Goal: Task Accomplishment & Management: Complete application form

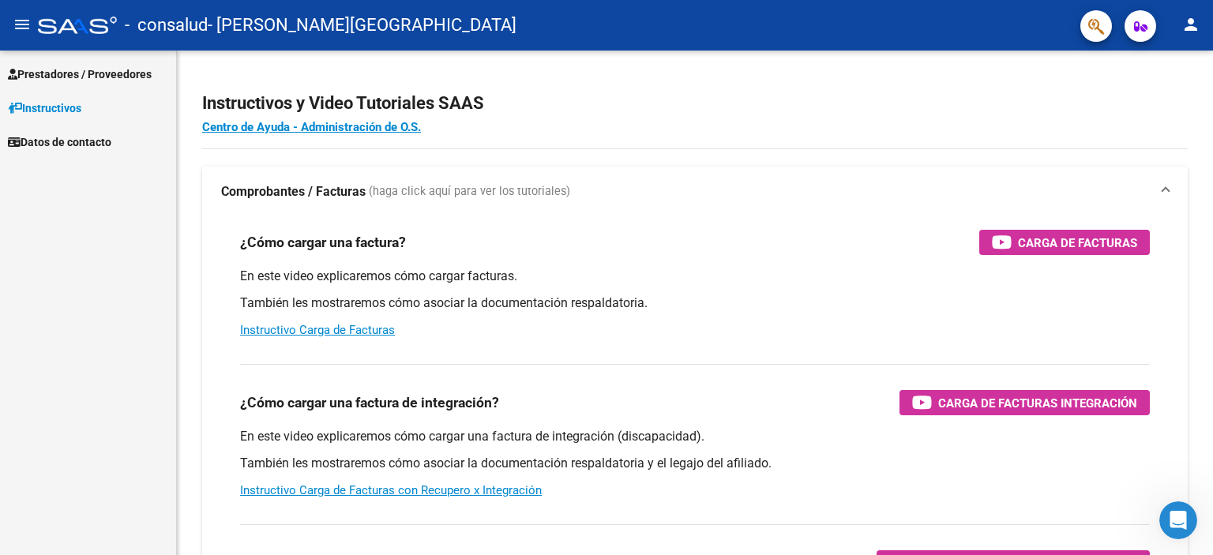
click at [115, 78] on span "Prestadores / Proveedores" at bounding box center [80, 74] width 144 height 17
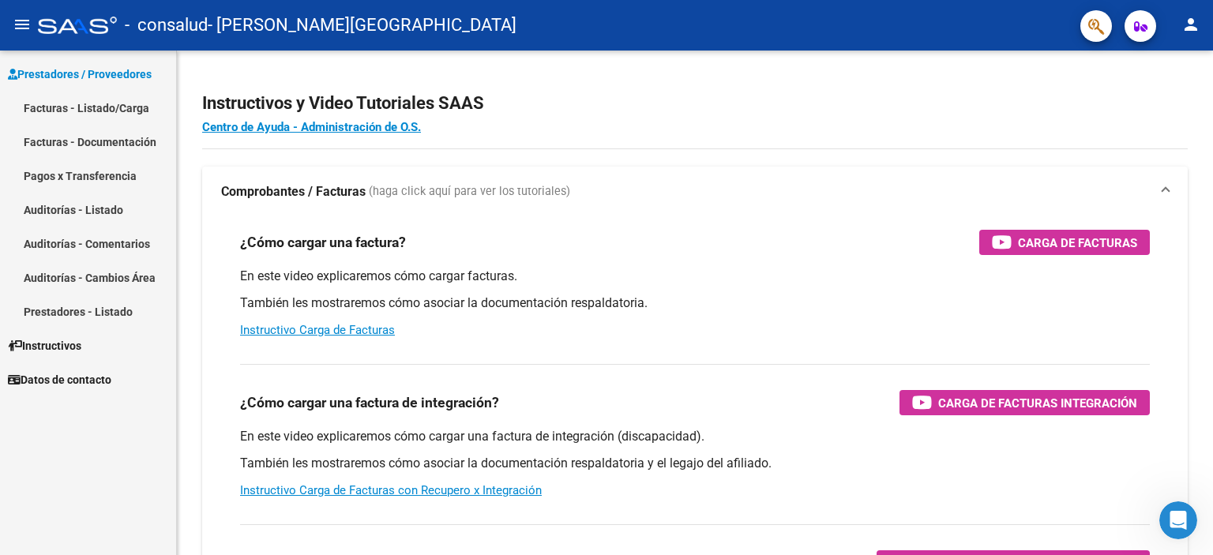
click at [129, 114] on link "Facturas - Listado/Carga" at bounding box center [88, 108] width 176 height 34
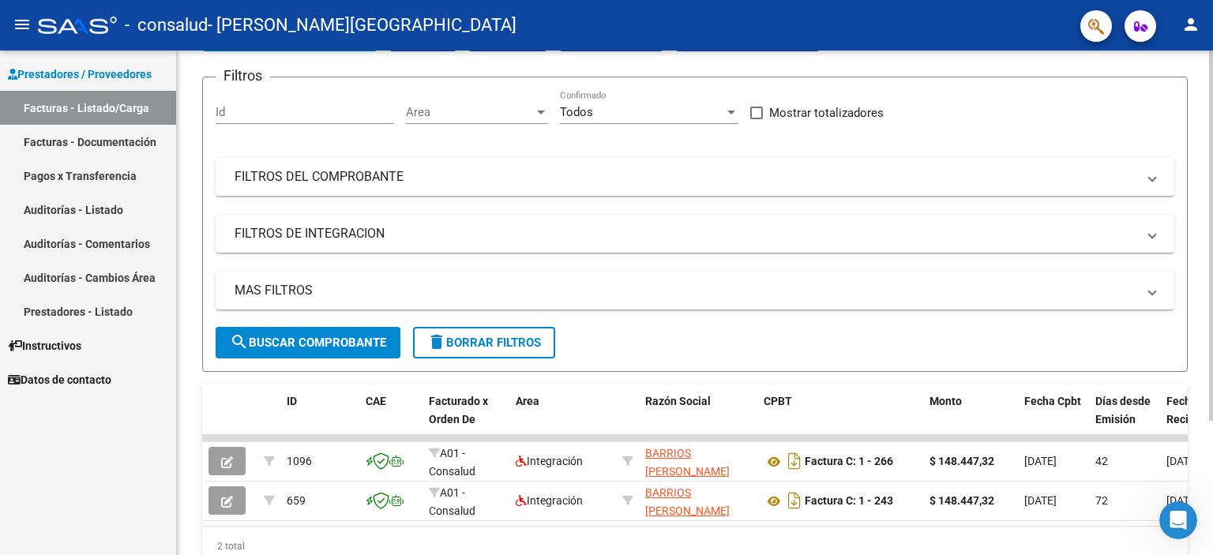
scroll to position [24, 0]
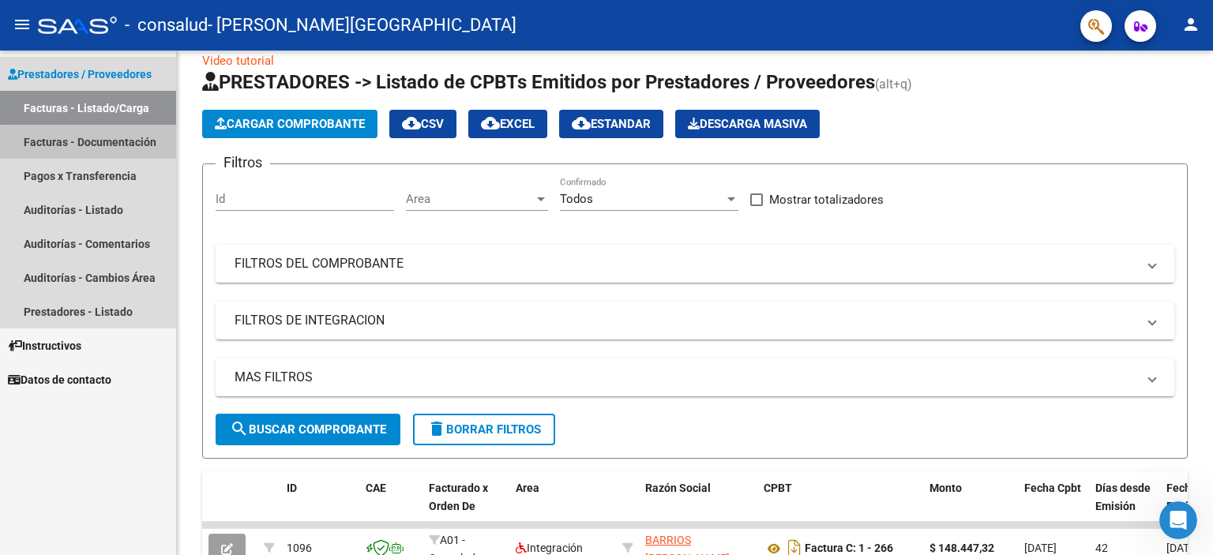
click at [95, 148] on link "Facturas - Documentación" at bounding box center [88, 142] width 176 height 34
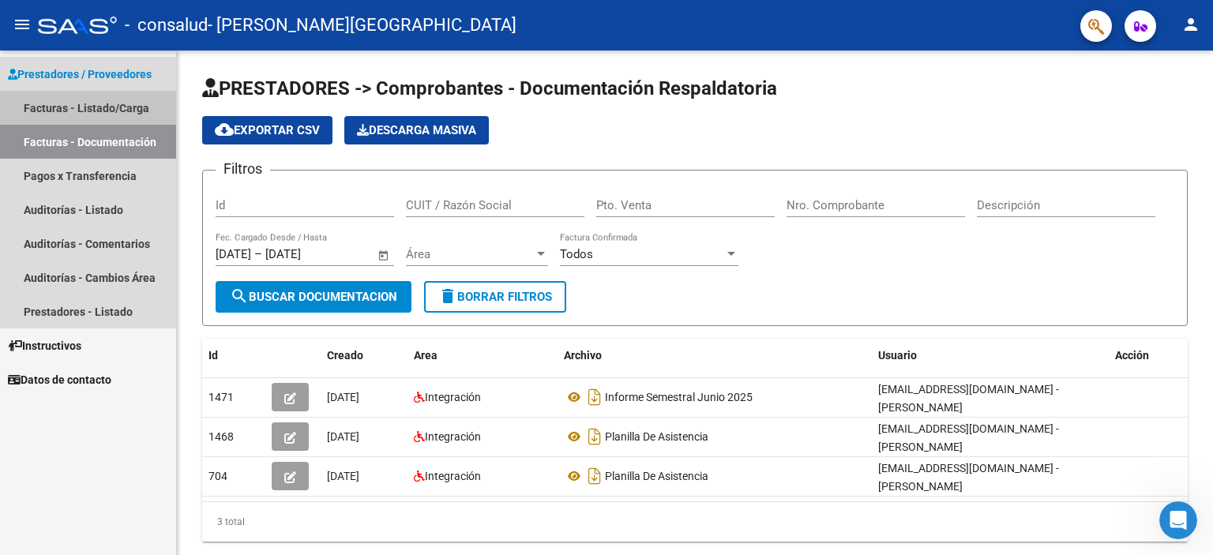
click at [126, 110] on link "Facturas - Listado/Carga" at bounding box center [88, 108] width 176 height 34
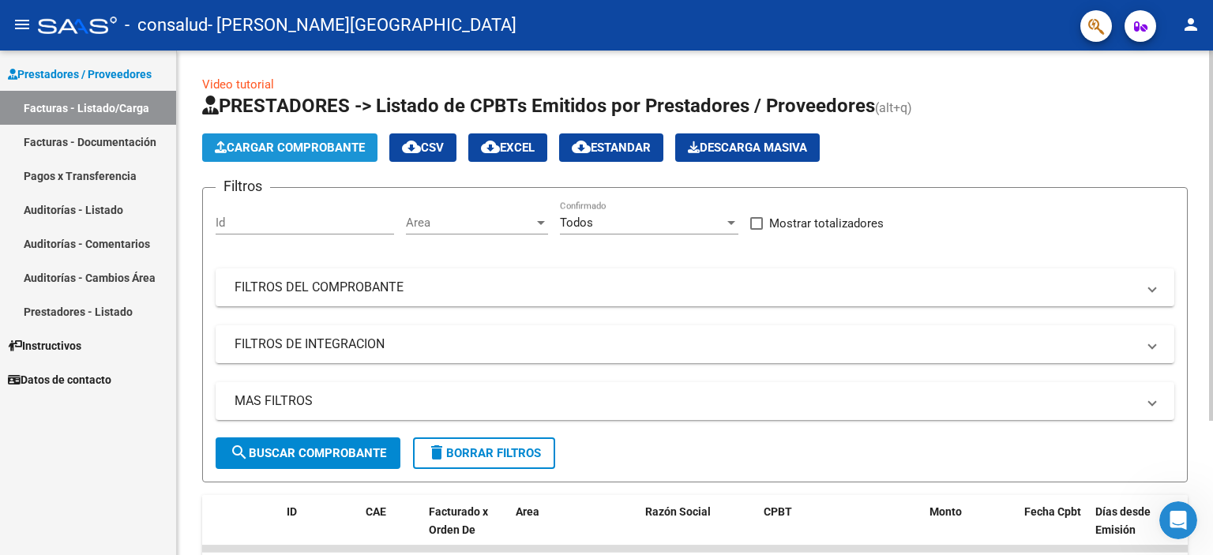
click at [258, 145] on span "Cargar Comprobante" at bounding box center [290, 148] width 150 height 14
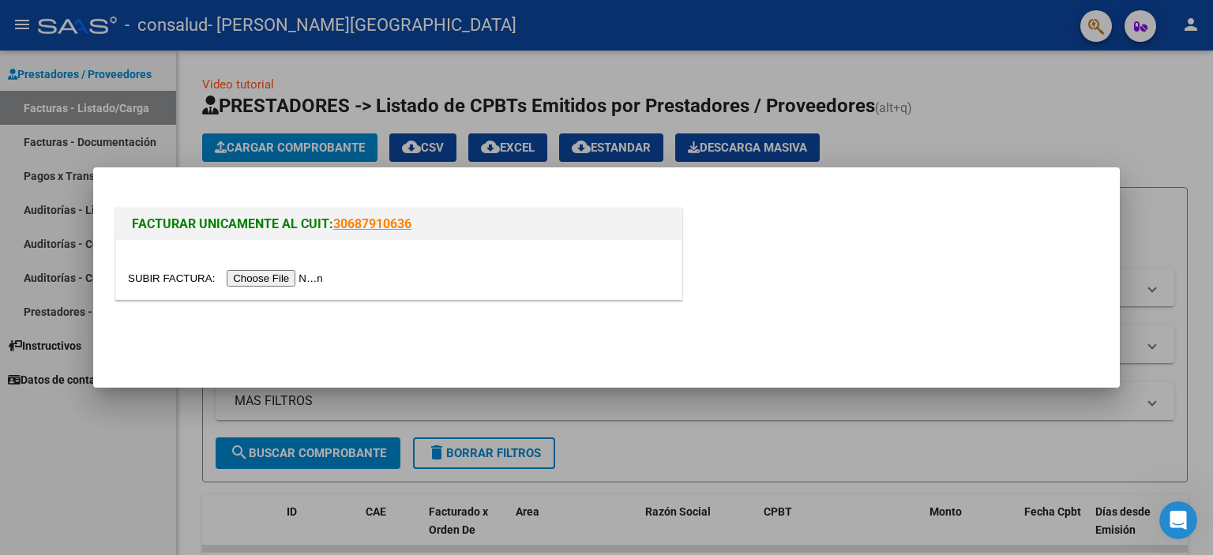
click at [311, 279] on input "file" at bounding box center [228, 278] width 200 height 17
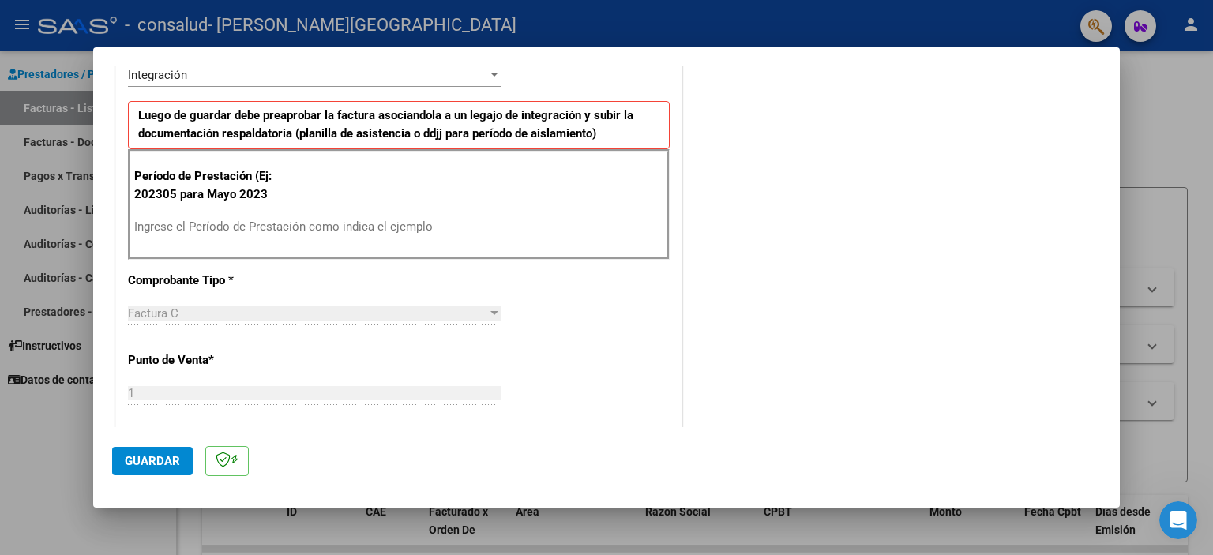
scroll to position [395, 0]
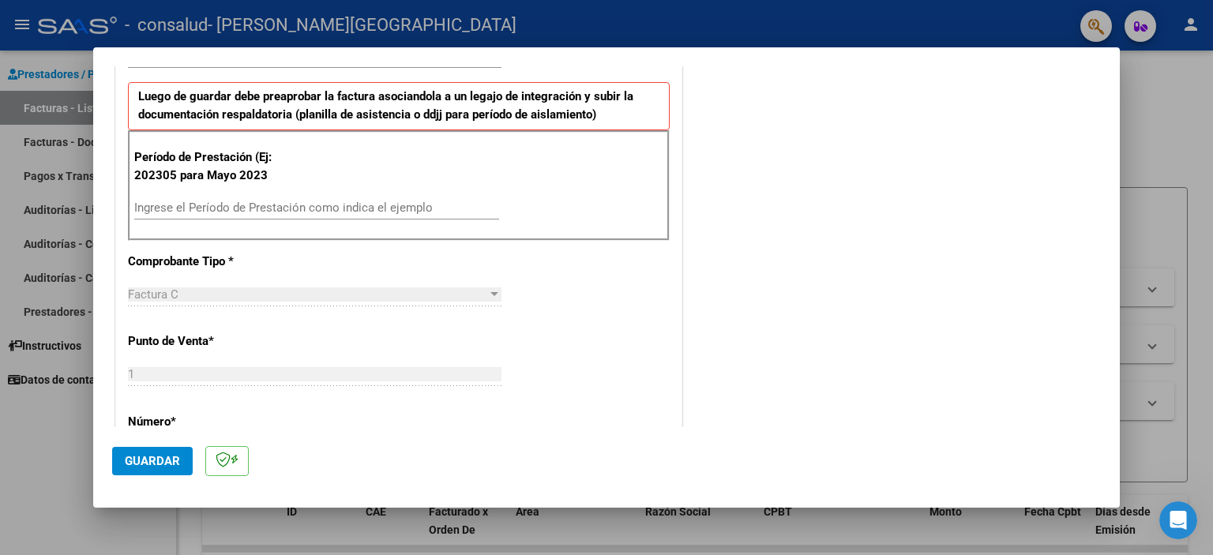
click at [364, 209] on input "Ingrese el Período de Prestación como indica el ejemplo" at bounding box center [316, 208] width 365 height 14
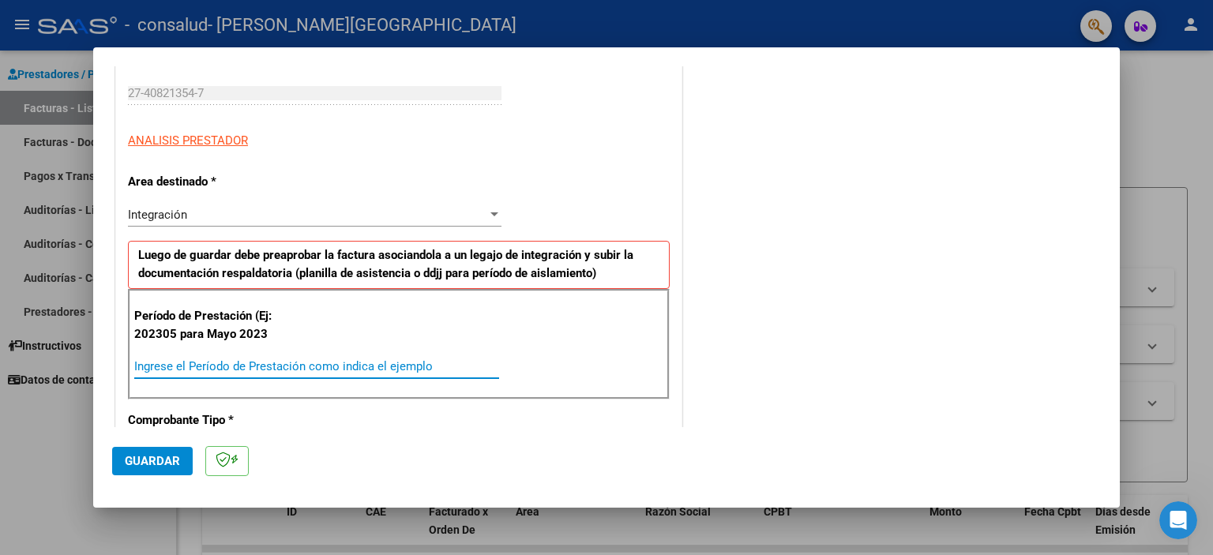
scroll to position [237, 0]
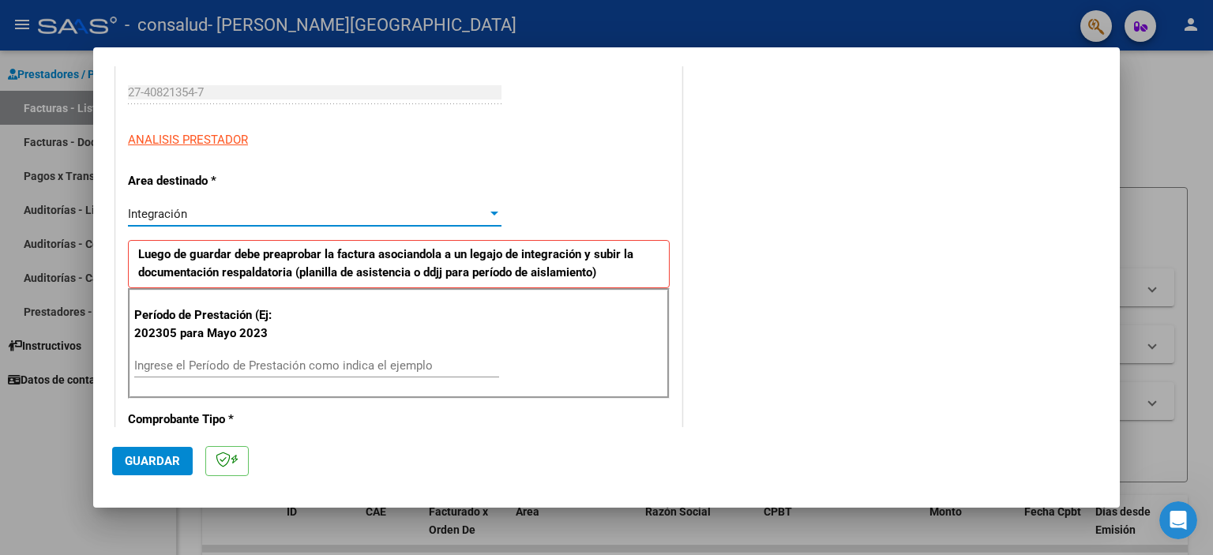
click at [271, 213] on div "Integración" at bounding box center [307, 214] width 359 height 14
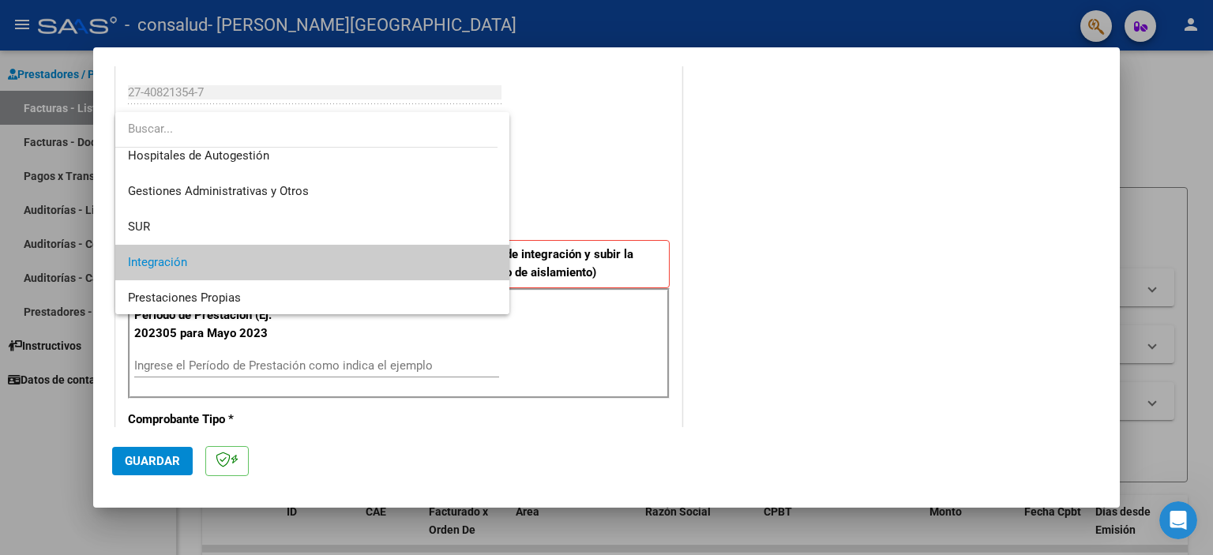
scroll to position [0, 0]
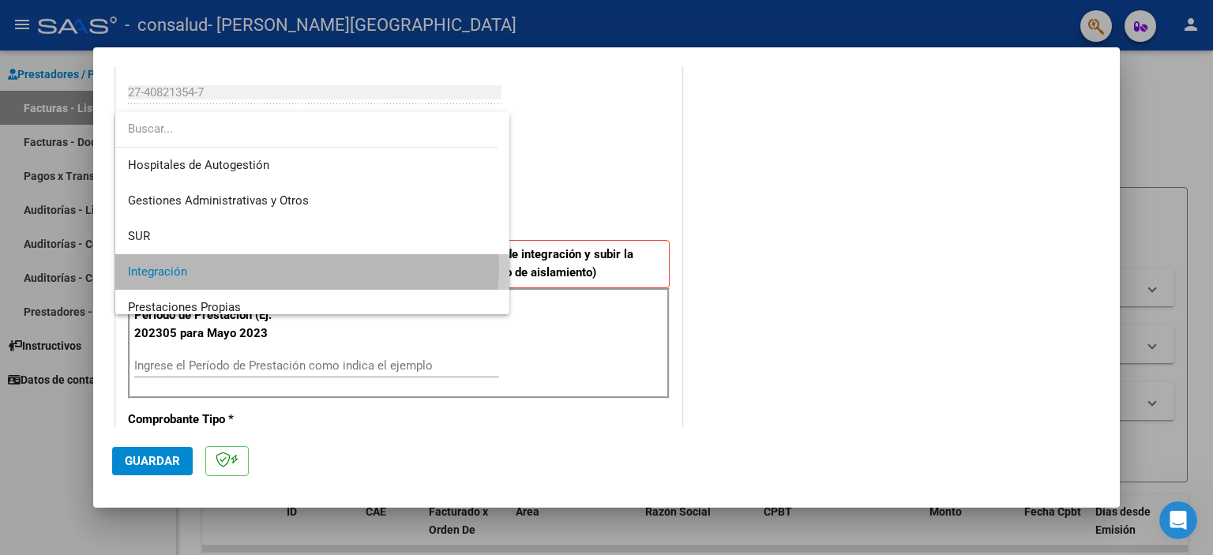
click at [296, 266] on span "Integración" at bounding box center [312, 272] width 369 height 36
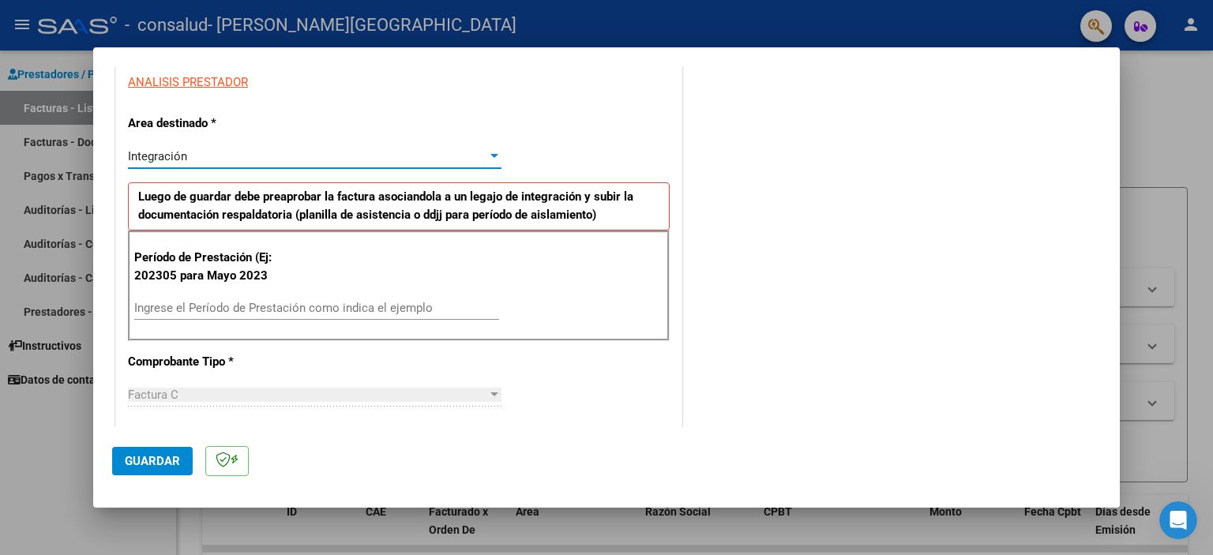
scroll to position [316, 0]
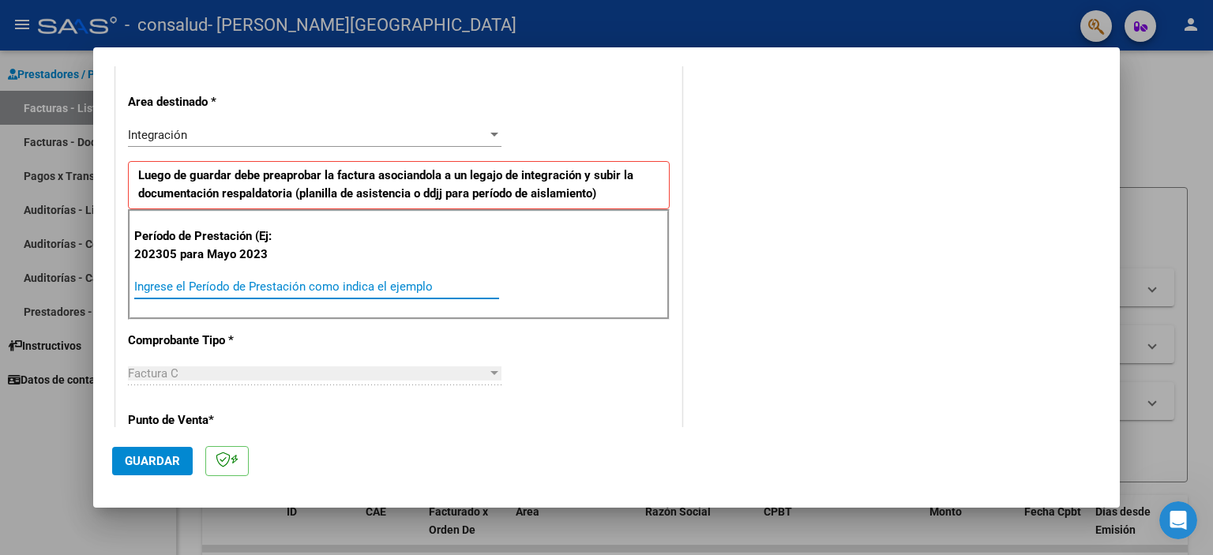
click at [340, 290] on input "Ingrese el Período de Prestación como indica el ejemplo" at bounding box center [316, 286] width 365 height 14
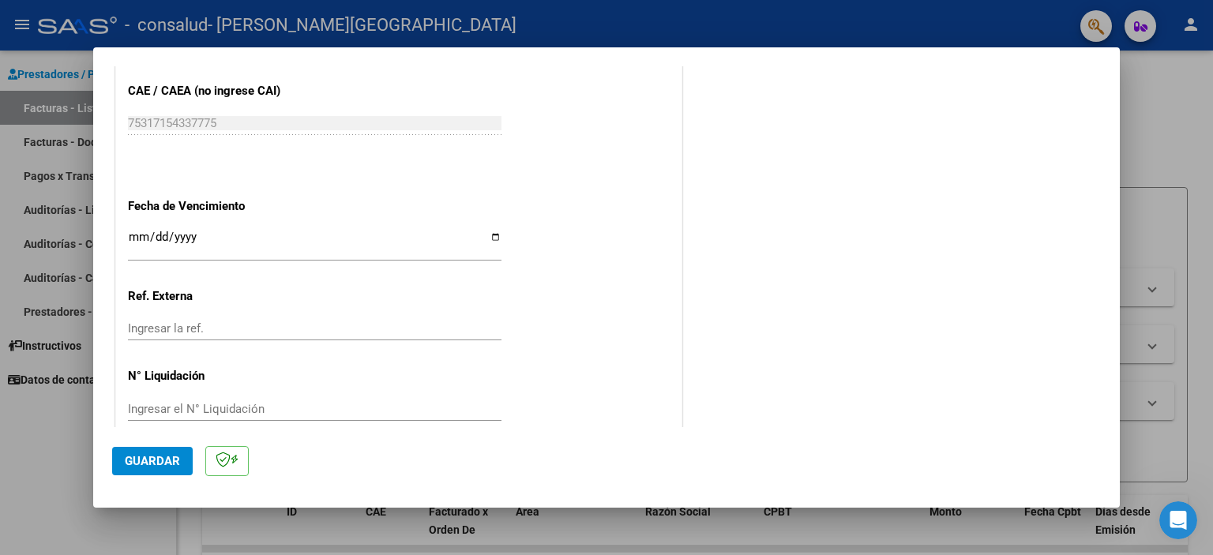
scroll to position [997, 0]
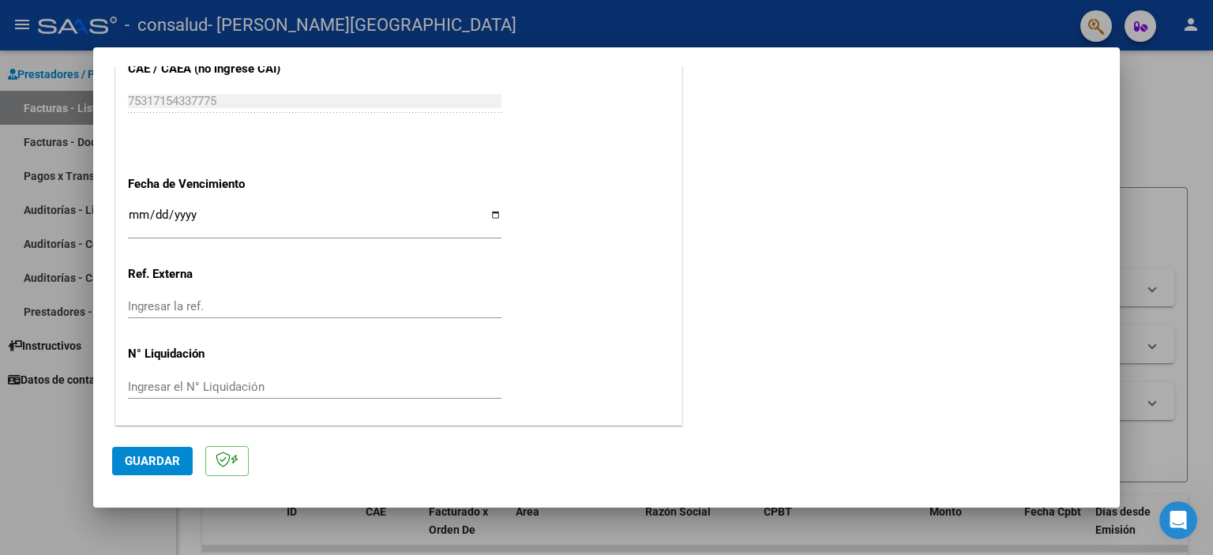
type input "202507"
click at [156, 464] on span "Guardar" at bounding box center [152, 461] width 55 height 14
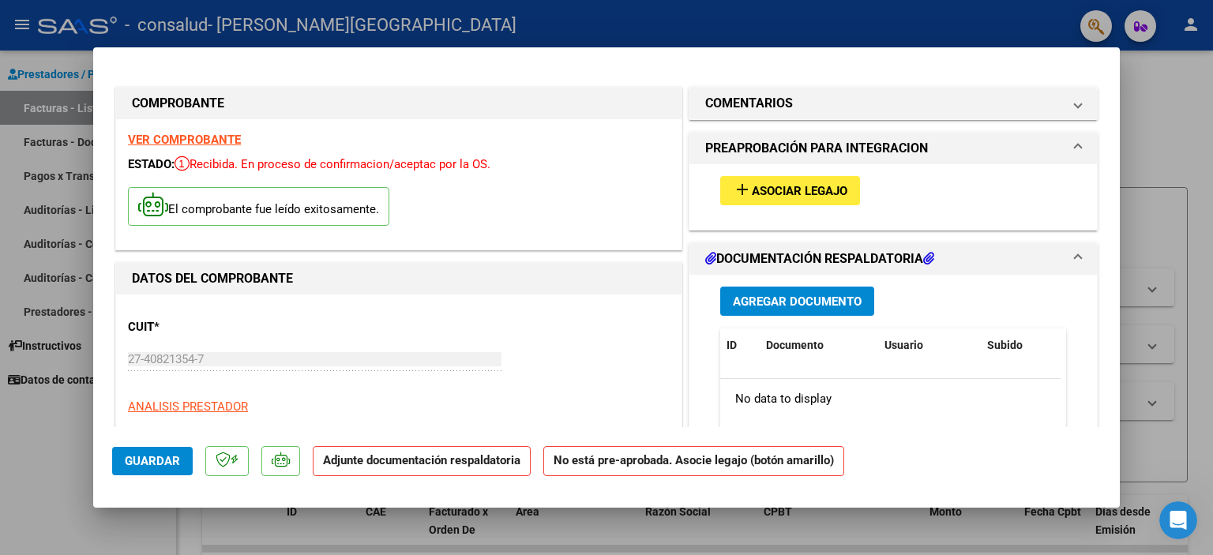
scroll to position [79, 0]
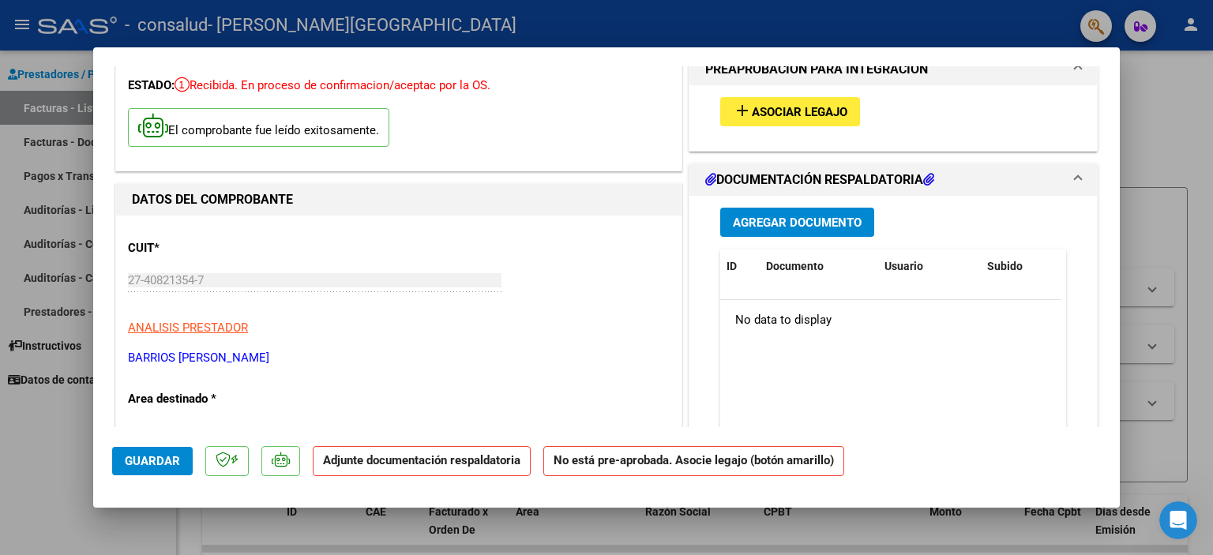
click at [809, 106] on span "Asociar Legajo" at bounding box center [800, 112] width 96 height 14
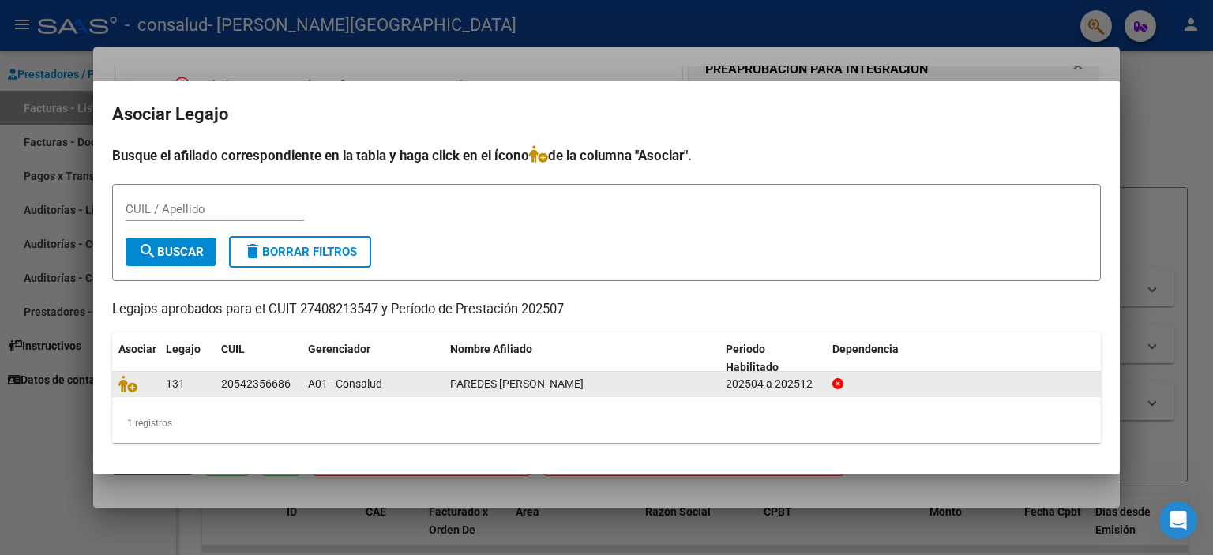
click at [954, 388] on div at bounding box center [963, 384] width 263 height 18
click at [189, 386] on div "131" at bounding box center [187, 384] width 43 height 18
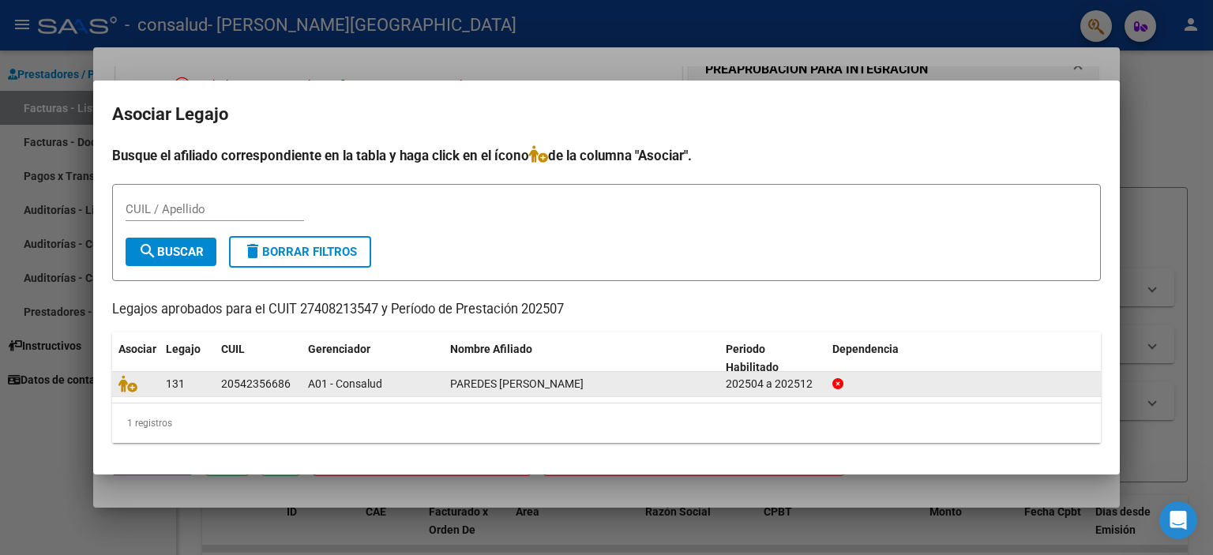
click at [189, 386] on div "131" at bounding box center [187, 384] width 43 height 18
click at [283, 375] on div "20542356686" at bounding box center [255, 384] width 69 height 18
click at [377, 384] on span "A01 - Consalud" at bounding box center [345, 383] width 74 height 13
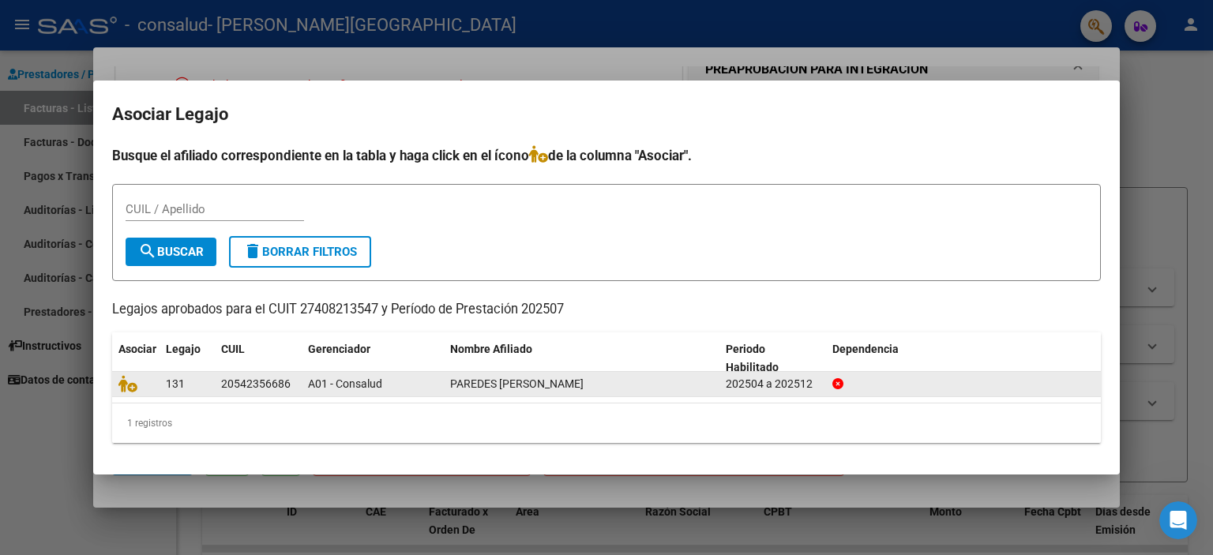
click at [529, 378] on span "PAREDES [PERSON_NAME]" at bounding box center [516, 383] width 133 height 13
click at [529, 380] on span "PAREDES [PERSON_NAME]" at bounding box center [516, 383] width 133 height 13
click at [128, 386] on icon at bounding box center [127, 383] width 19 height 17
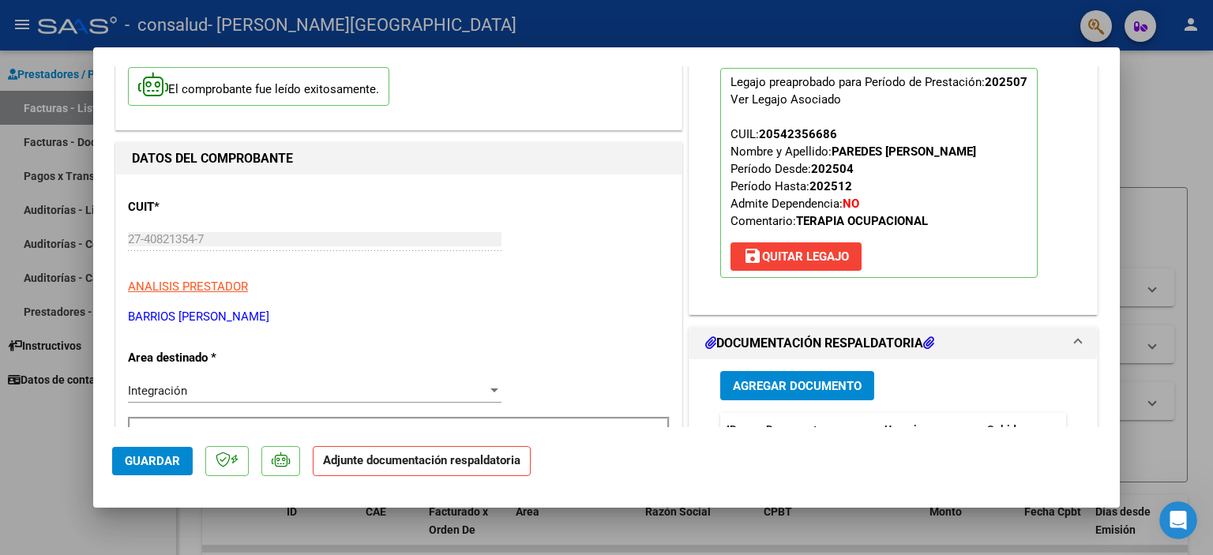
scroll to position [158, 0]
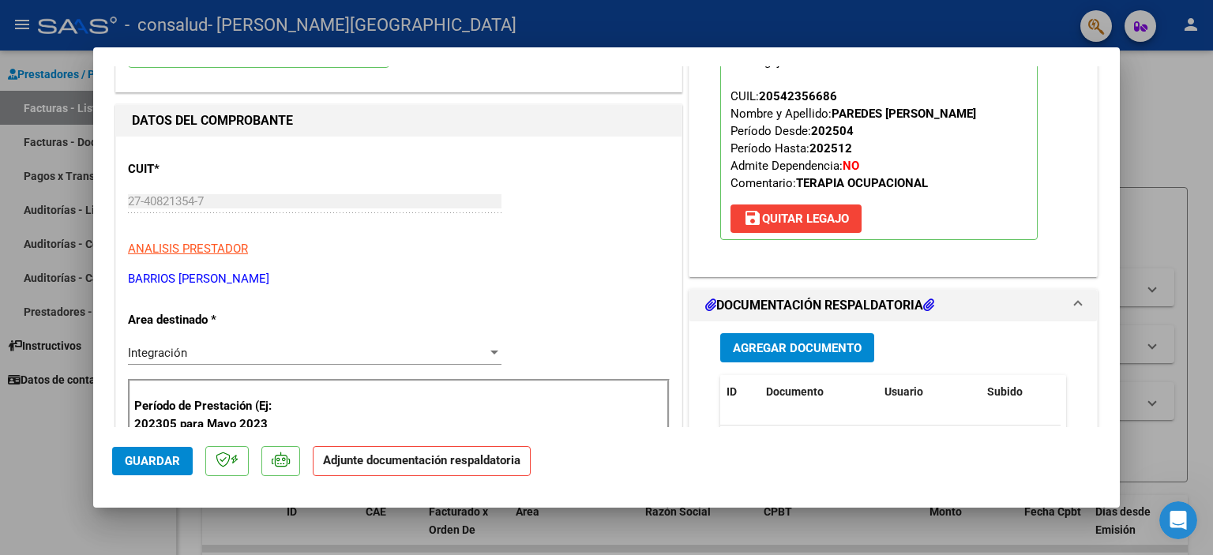
click at [841, 358] on button "Agregar Documento" at bounding box center [797, 347] width 154 height 29
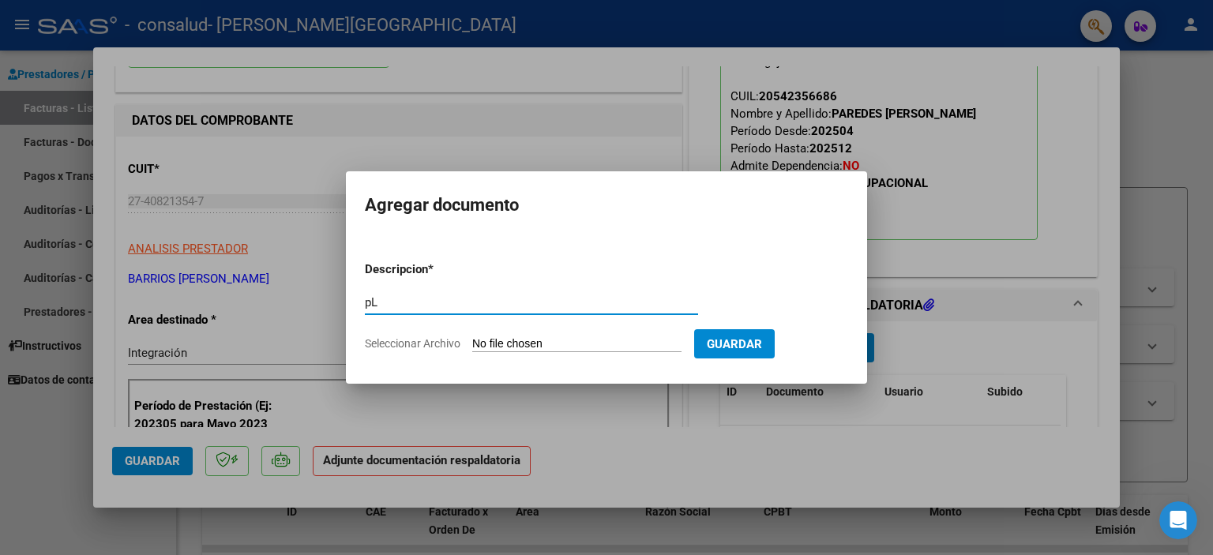
type input "p"
drag, startPoint x: 479, startPoint y: 298, endPoint x: 521, endPoint y: 311, distance: 43.7
click at [484, 299] on input "Planilla de Asistencia Julio" at bounding box center [531, 302] width 333 height 14
type input "Planilla de Asistencia Julio"
click at [769, 328] on form "Descripcion * Planilla de Asistencia [PERSON_NAME] aquí una descripcion Selecci…" at bounding box center [606, 306] width 483 height 115
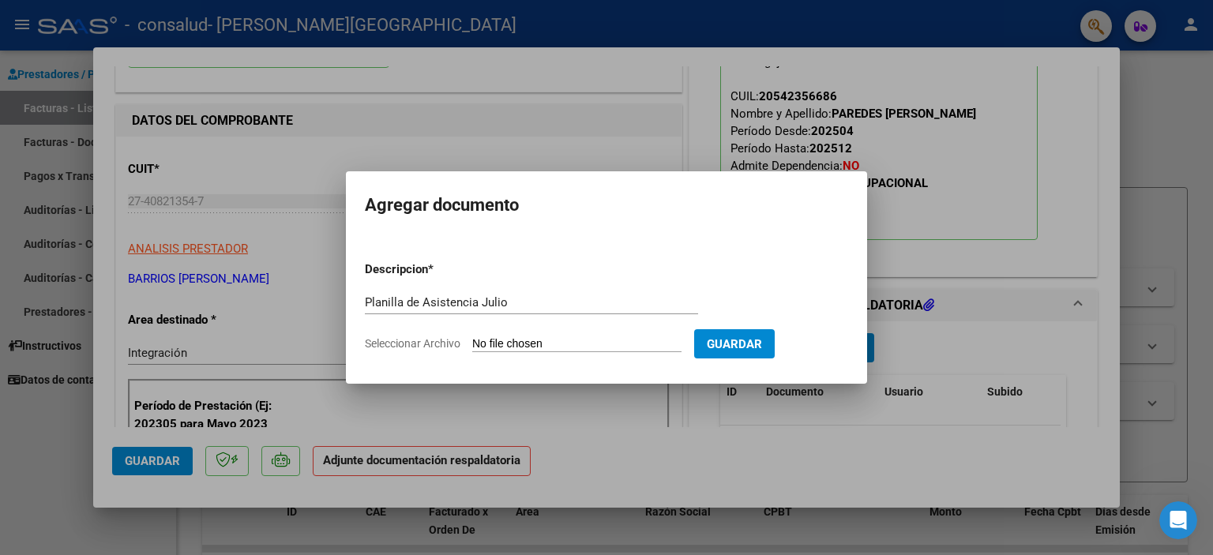
click at [609, 354] on form "Descripcion * Planilla de Asistencia [PERSON_NAME] aquí una descripcion Selecci…" at bounding box center [606, 306] width 483 height 115
click at [609, 350] on input "Seleccionar Archivo" at bounding box center [576, 344] width 209 height 15
type input "C:\fakepath\PLANILLA DE ASISTENCIA - [PERSON_NAME] julio.pdf"
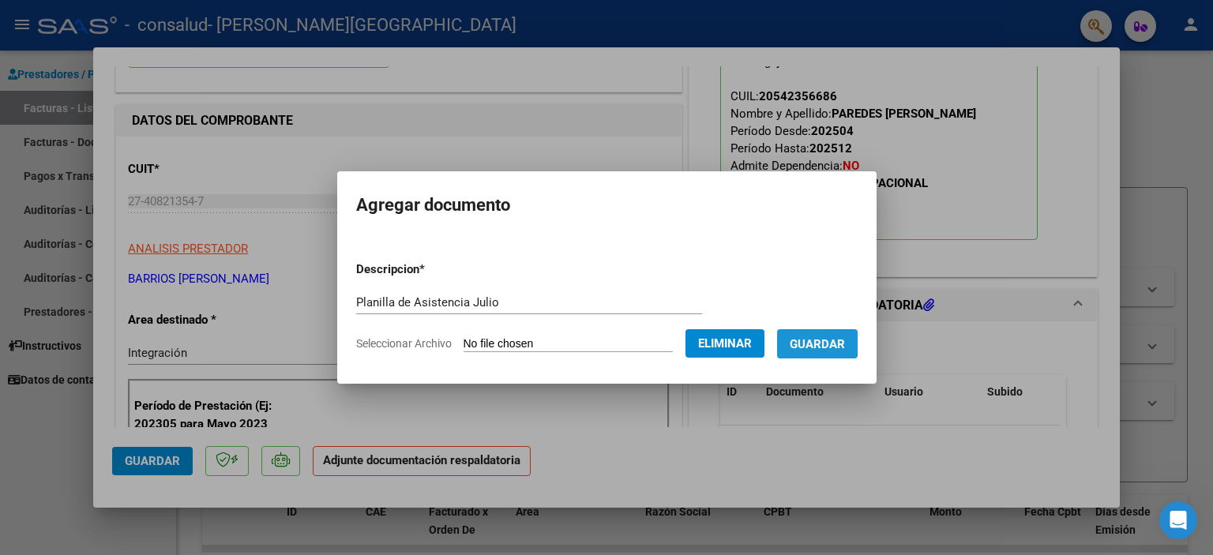
click at [841, 342] on span "Guardar" at bounding box center [816, 344] width 55 height 14
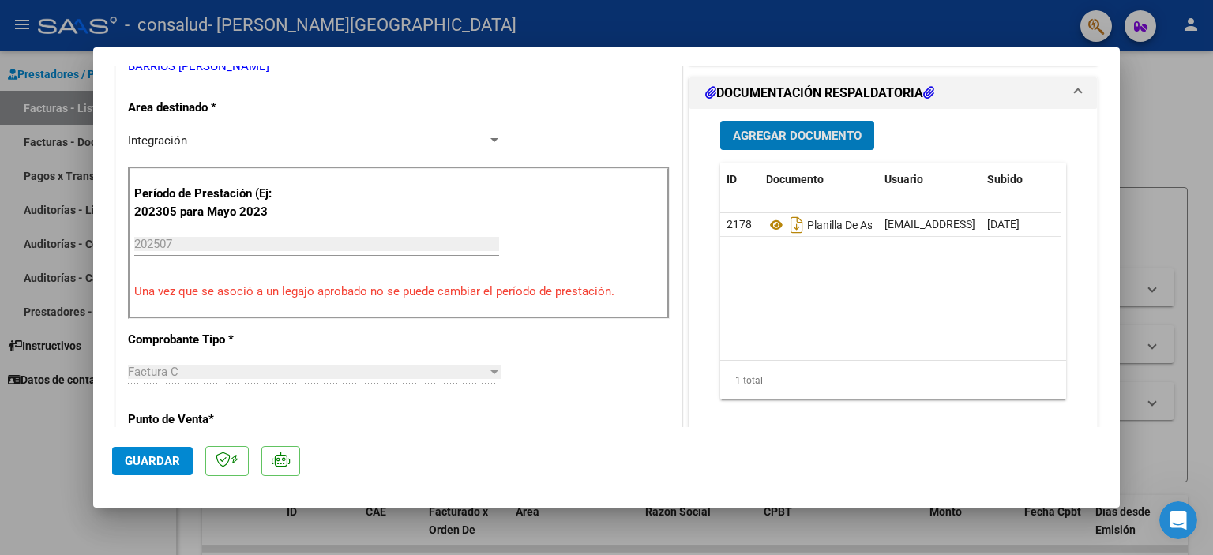
scroll to position [395, 0]
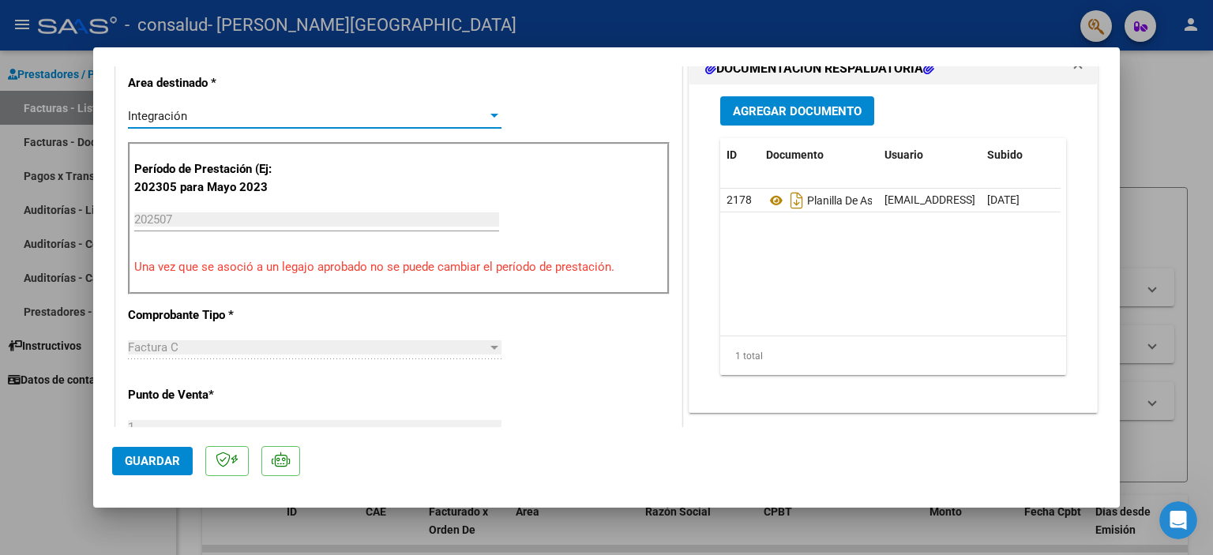
click at [449, 110] on div "Integración" at bounding box center [307, 116] width 359 height 14
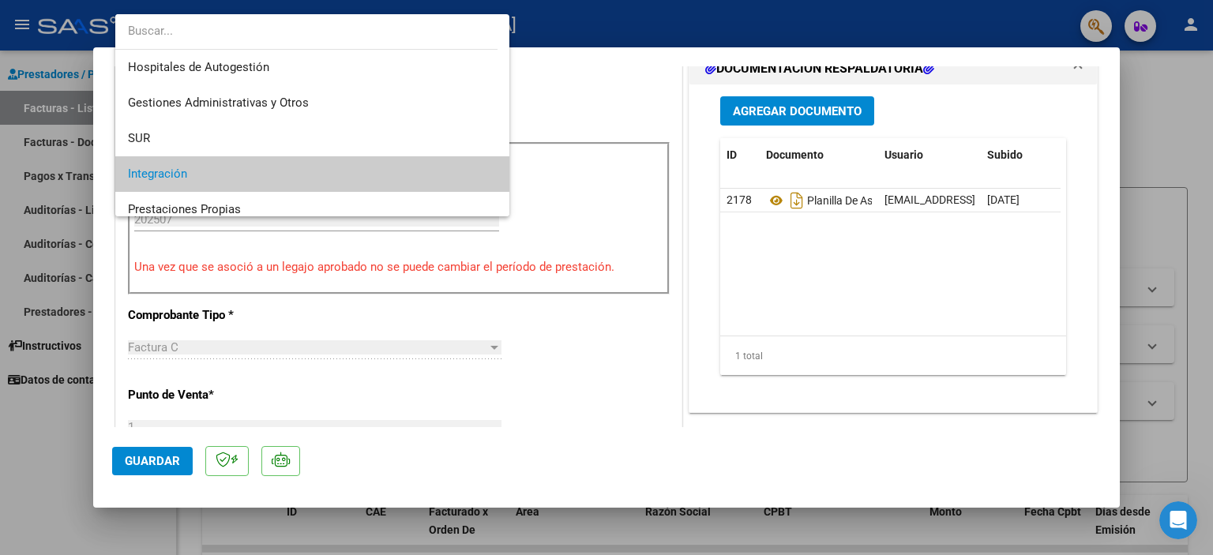
scroll to position [58, 0]
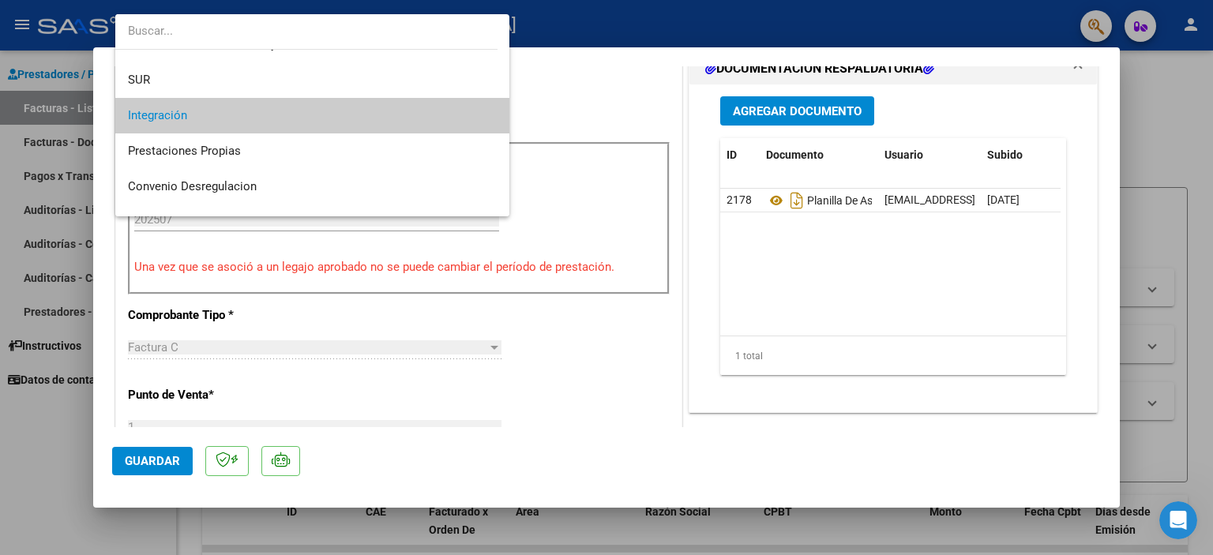
click at [451, 118] on span "Integración" at bounding box center [312, 116] width 369 height 36
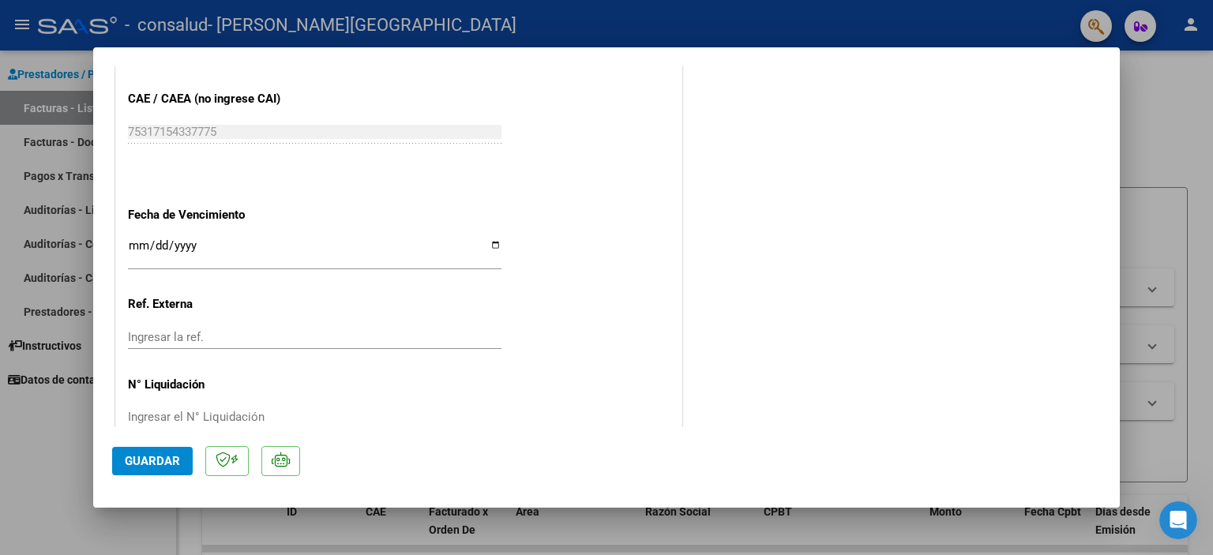
scroll to position [1051, 0]
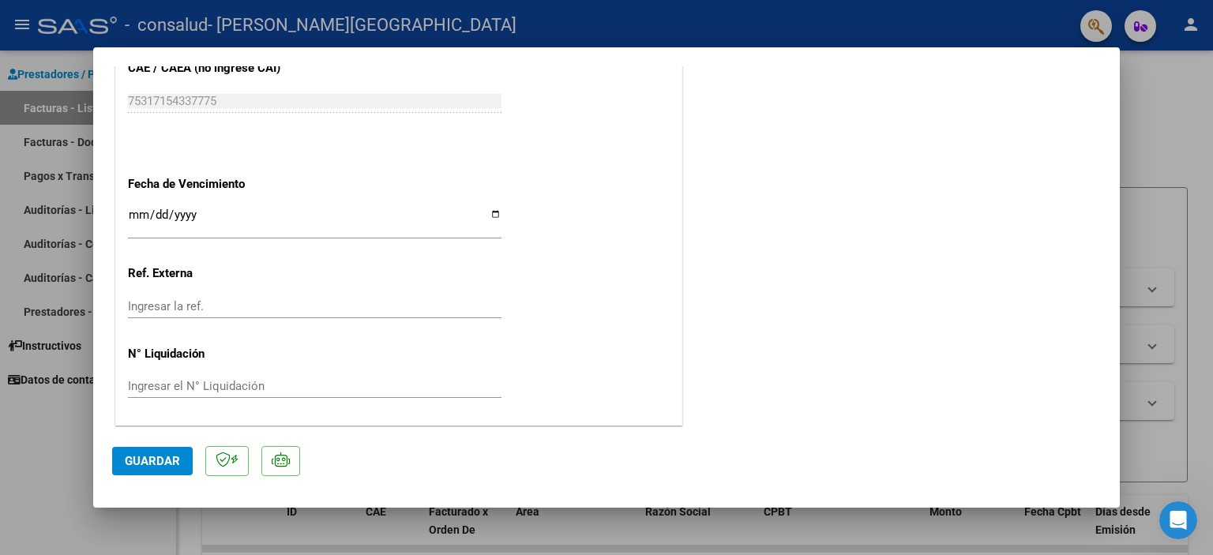
click at [161, 468] on button "Guardar" at bounding box center [152, 461] width 81 height 28
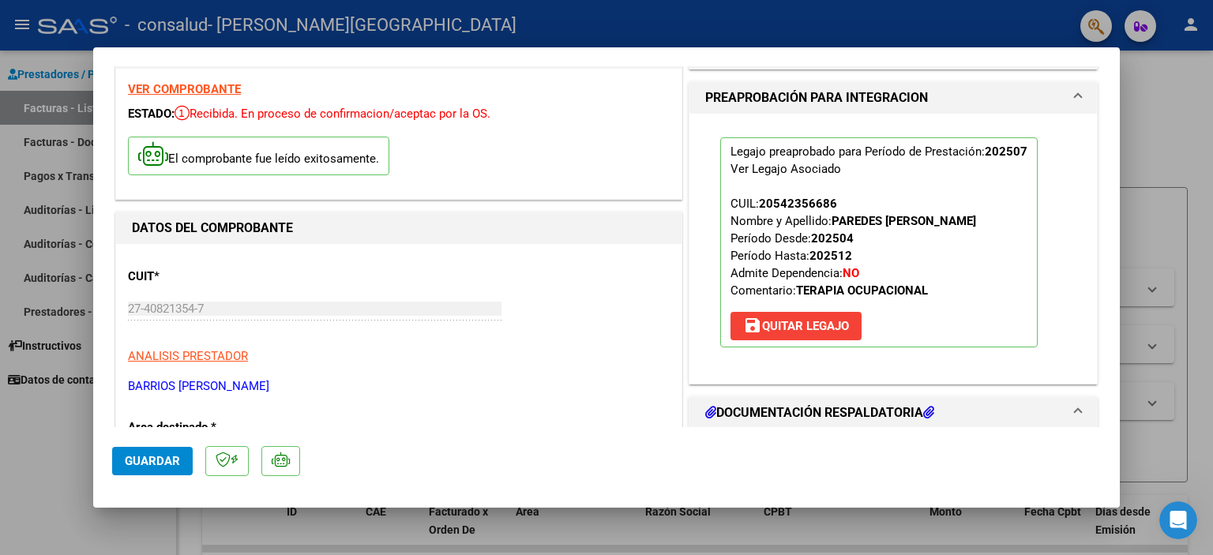
scroll to position [0, 0]
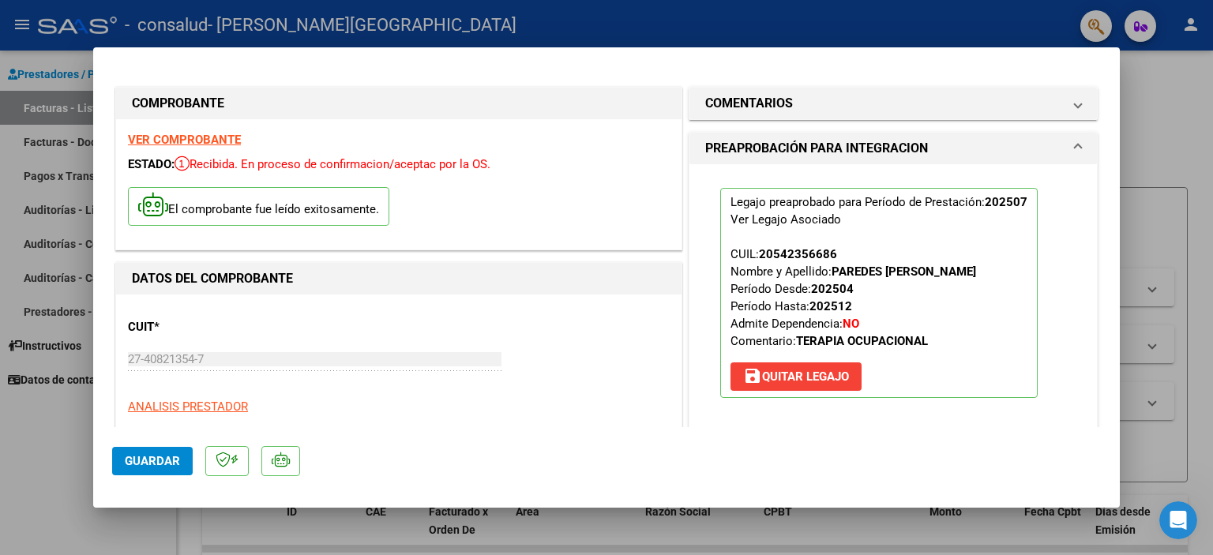
click at [144, 444] on mat-dialog-actions "Guardar" at bounding box center [606, 458] width 988 height 62
click at [155, 467] on span "Guardar" at bounding box center [152, 461] width 55 height 14
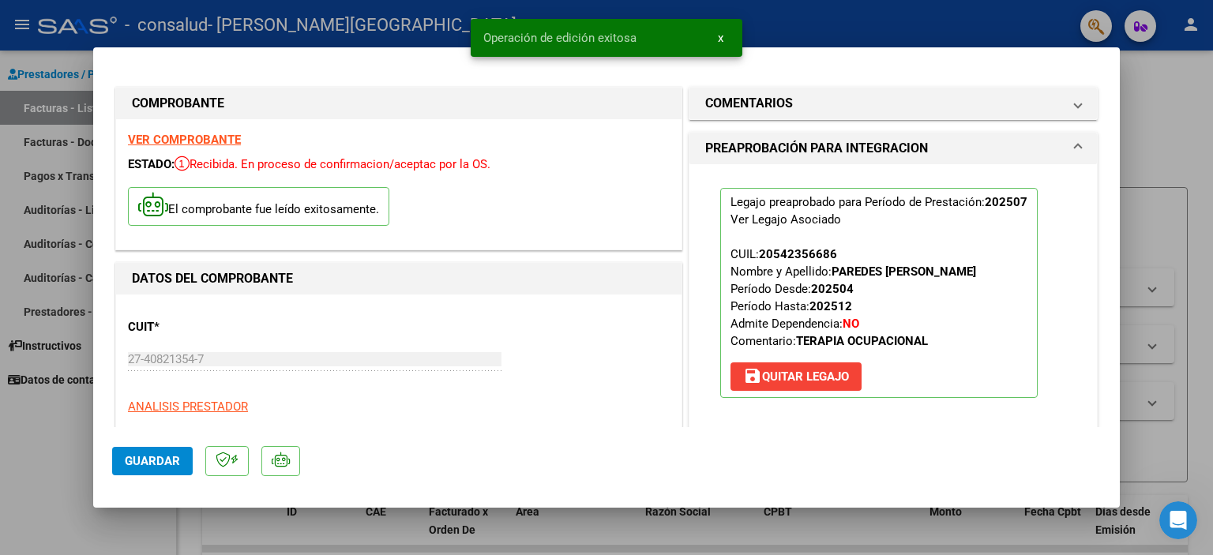
click at [1200, 249] on div at bounding box center [606, 277] width 1213 height 555
type input "$ 0,00"
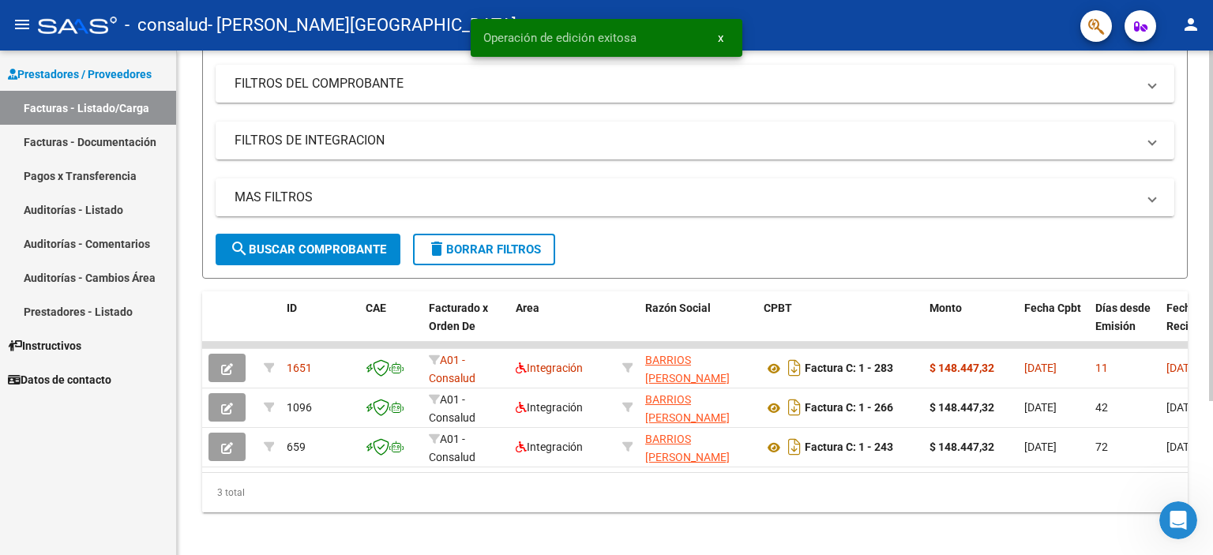
scroll to position [221, 0]
